Goal: Obtain resource: Download file/media

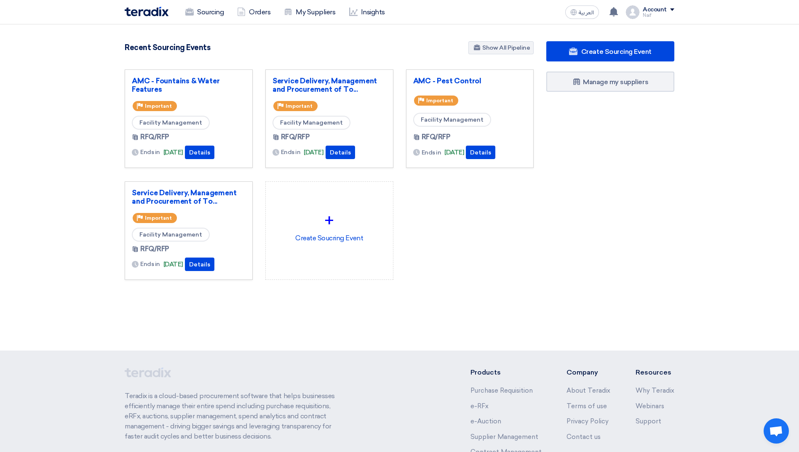
click at [309, 97] on div "Service Delivery, Management and Procurement of To... Priority Important Facili…" at bounding box center [329, 119] width 114 height 84
click at [311, 92] on link "Service Delivery, Management and Procurement of To..." at bounding box center [329, 85] width 114 height 17
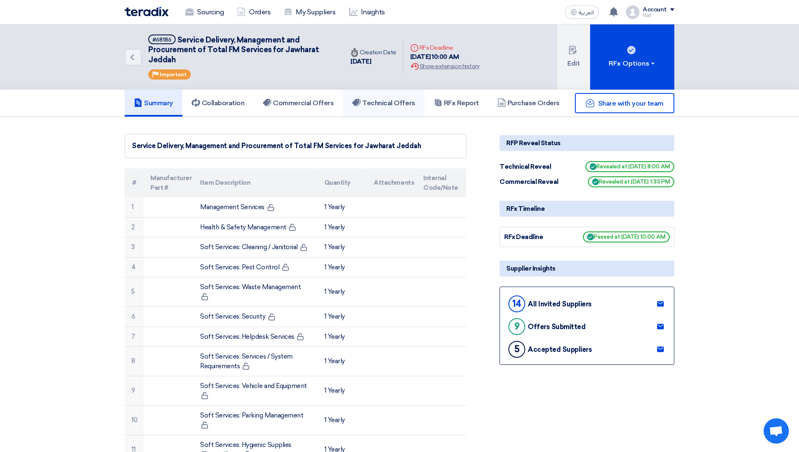
click at [375, 109] on link "Technical Offers" at bounding box center [383, 103] width 81 height 27
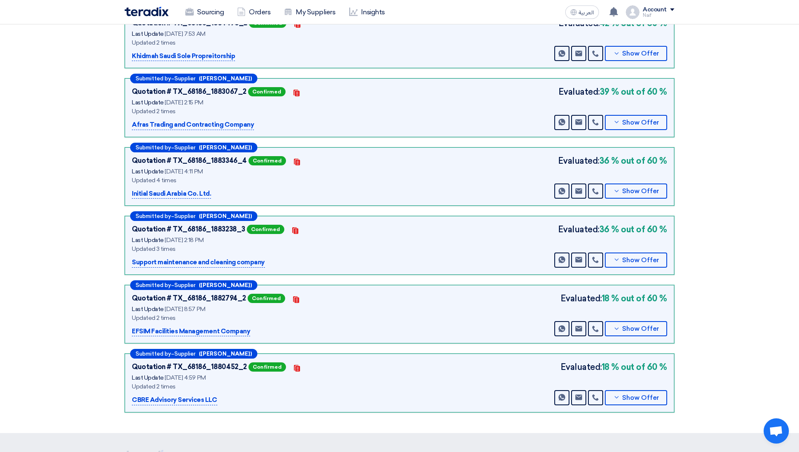
scroll to position [379, 0]
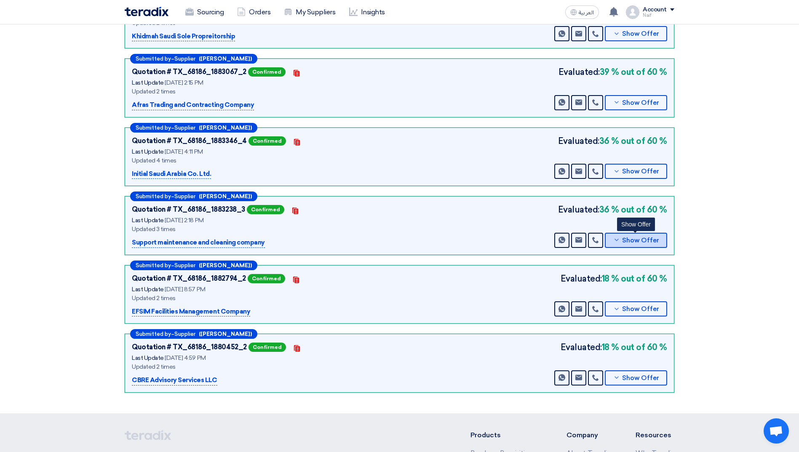
click at [535, 240] on icon at bounding box center [616, 240] width 7 height 7
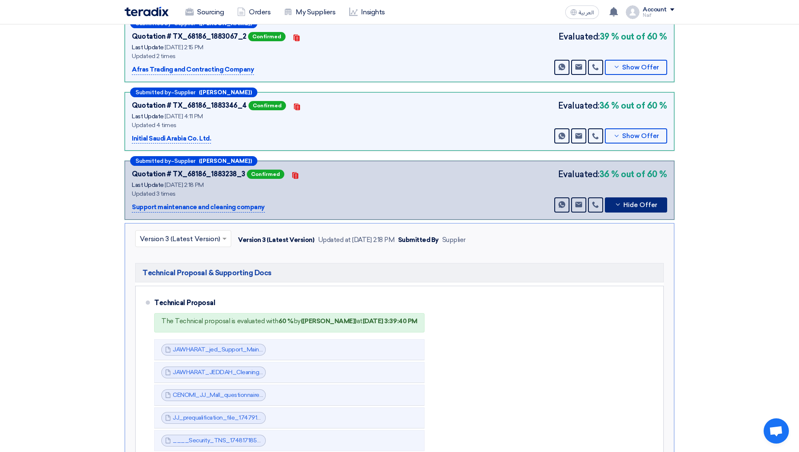
scroll to position [463, 0]
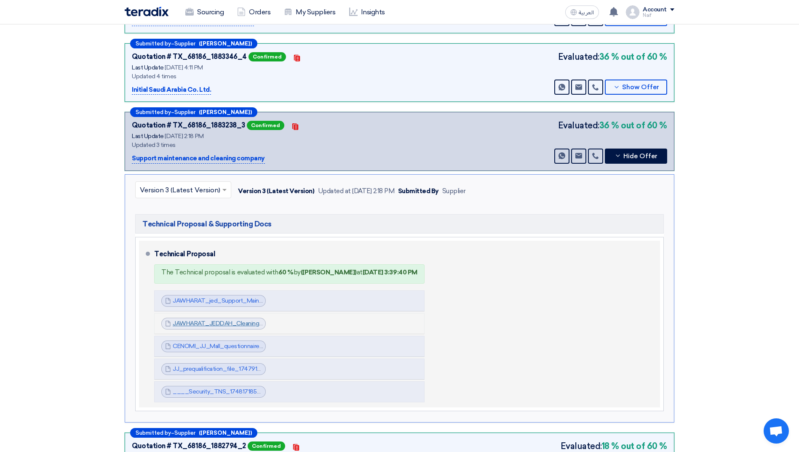
click at [208, 283] on link "JAWHARAT_JEDDAH_Cleaning_Operation_Plan___1744405765956.pdf" at bounding box center [272, 323] width 199 height 7
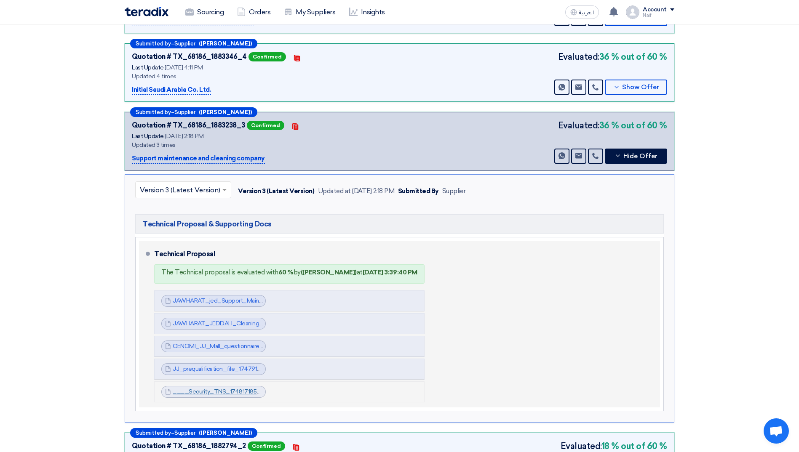
click at [222, 283] on link "____Security_TNS_1748171855917.pdf" at bounding box center [226, 391] width 107 height 7
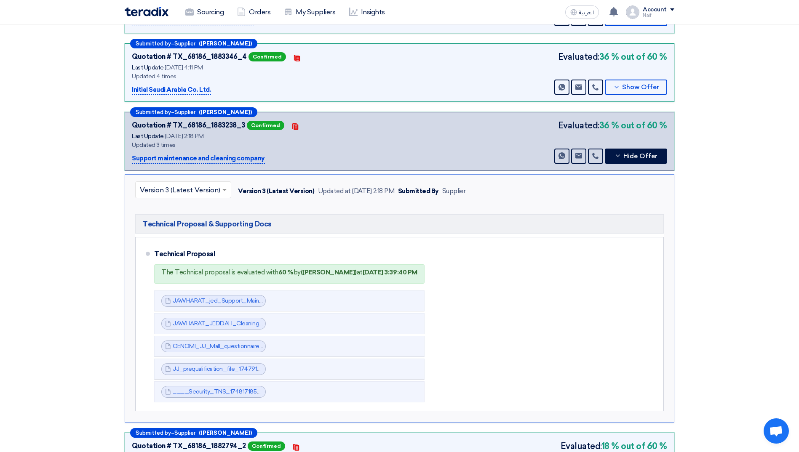
click at [103, 250] on section "Technical Offers Received Show General Evaluation Files Submitted by – Supplier…" at bounding box center [399, 117] width 799 height 927
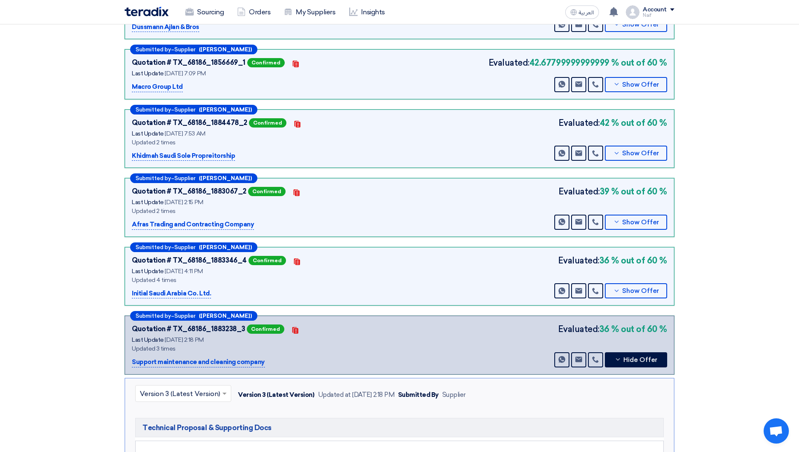
scroll to position [253, 0]
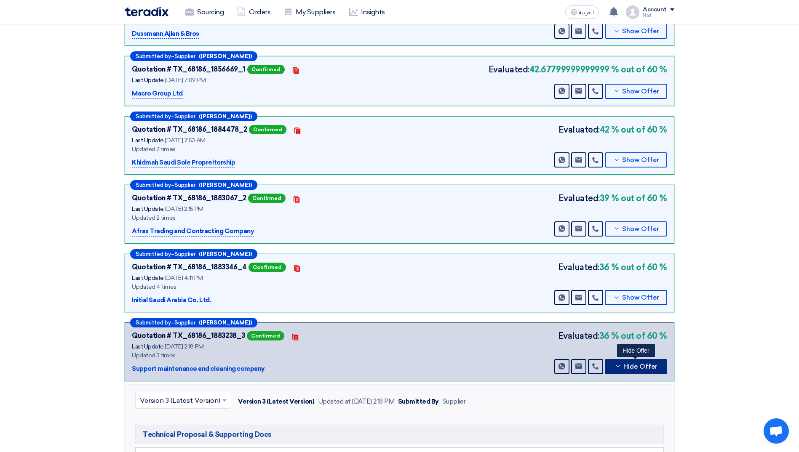
click at [535, 283] on span "Hide Offer" at bounding box center [640, 367] width 34 height 6
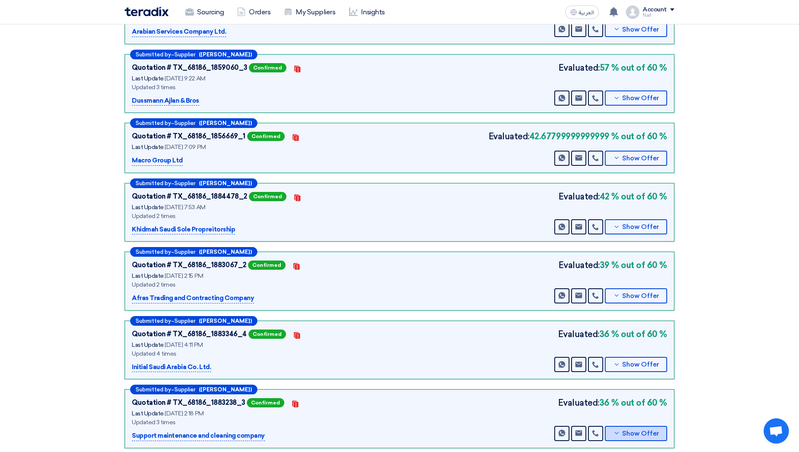
scroll to position [0, 0]
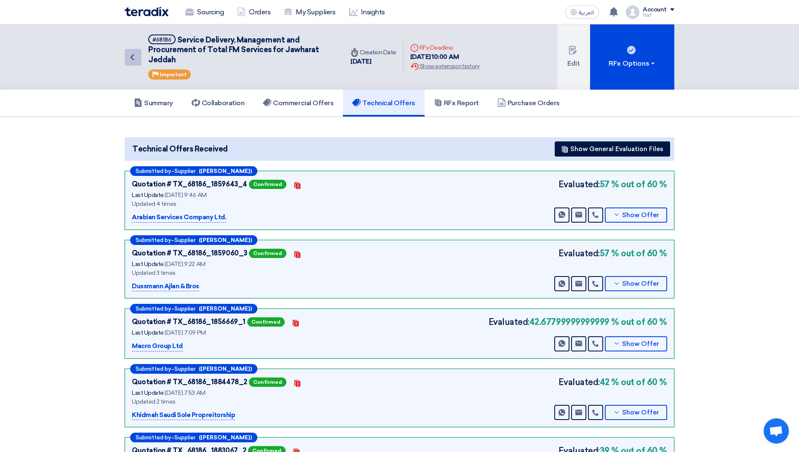
click at [133, 64] on link "Back" at bounding box center [133, 57] width 17 height 17
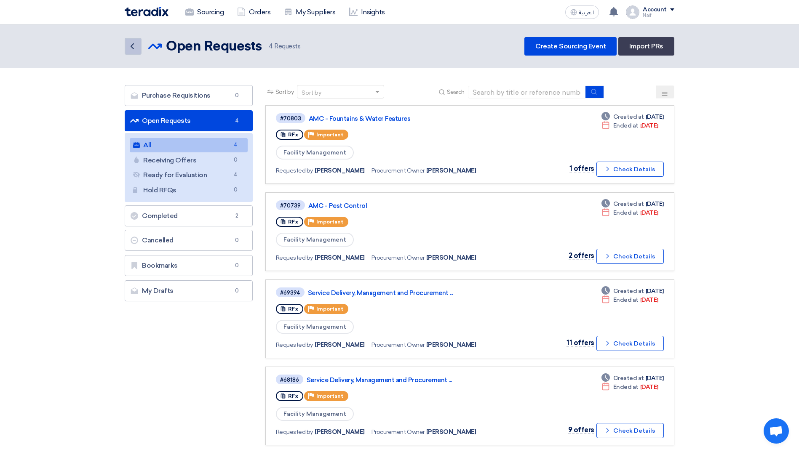
click at [138, 46] on link "Back" at bounding box center [133, 46] width 17 height 17
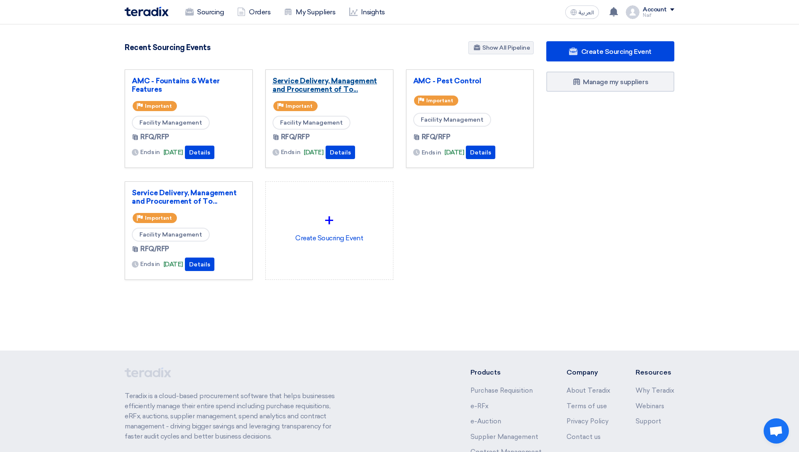
click at [302, 84] on link "Service Delivery, Management and Procurement of To..." at bounding box center [329, 85] width 114 height 17
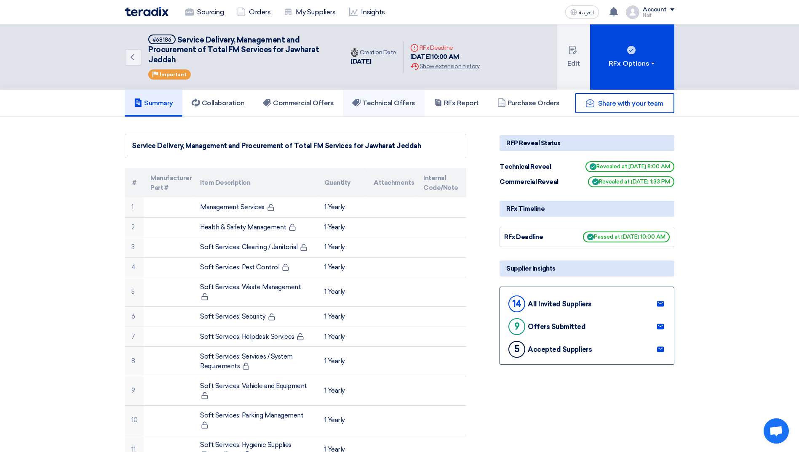
click at [383, 105] on h5 "Technical Offers" at bounding box center [383, 103] width 63 height 8
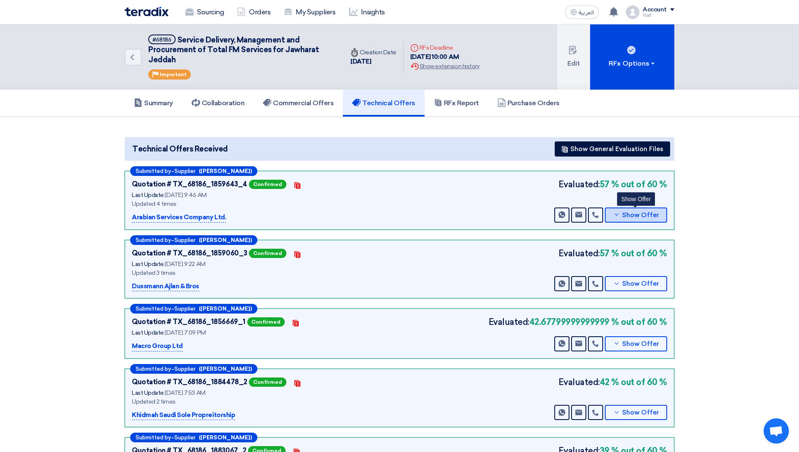
click at [535, 214] on span "Show Offer" at bounding box center [640, 215] width 37 height 6
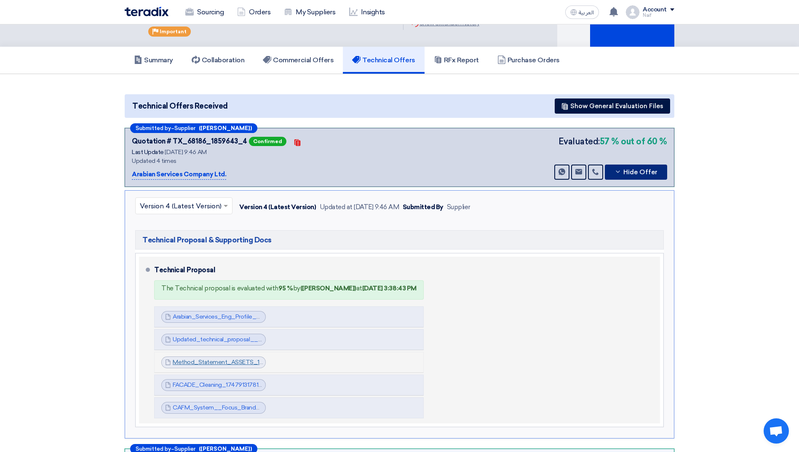
scroll to position [42, 0]
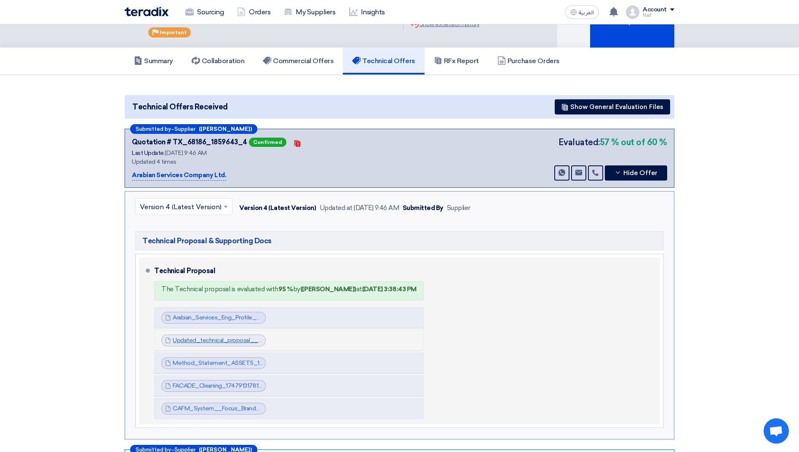
click at [209, 283] on link "Updated_technical_proposal__Jawharat_Jeddah__1747913147014.pdf" at bounding box center [268, 340] width 191 height 7
